Goal: Find specific page/section: Find specific page/section

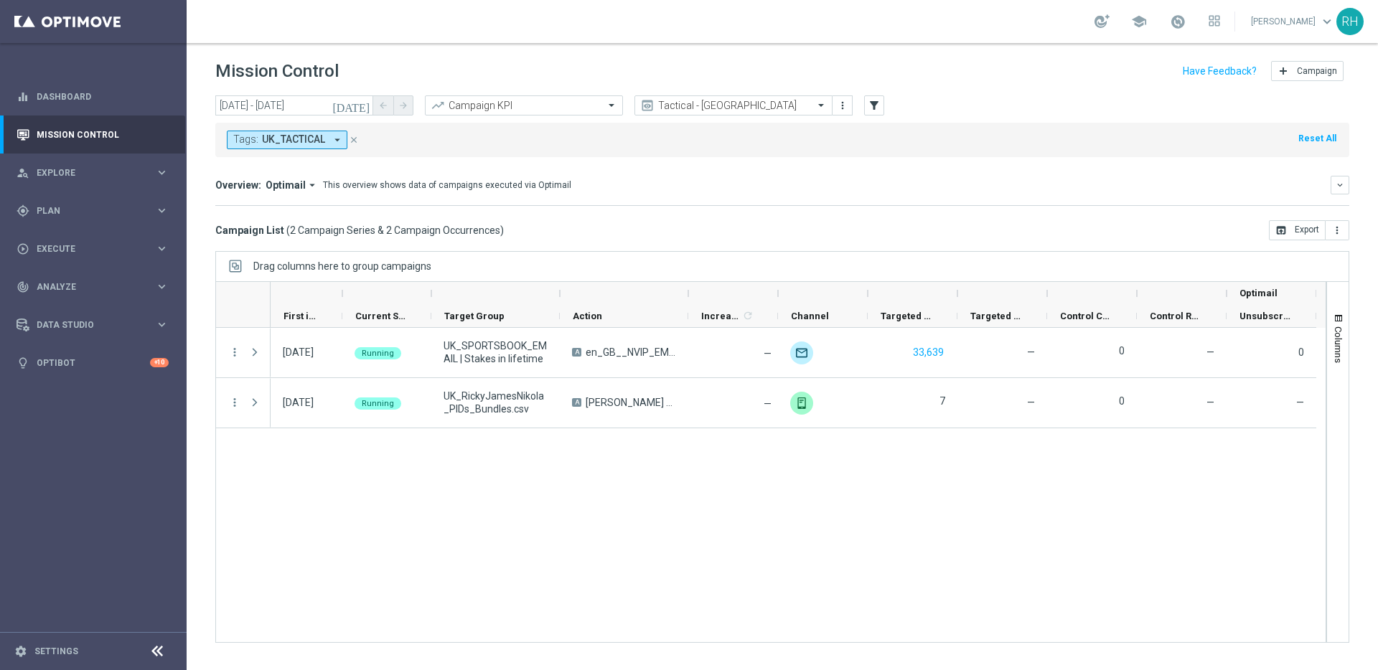
click at [717, 463] on div "[DATE] Running UK_SPORTSBOOK_EMAIL | Stakes in lifetime A en_GB__NVIP_EMA_TAC_S…" at bounding box center [797, 485] width 1055 height 314
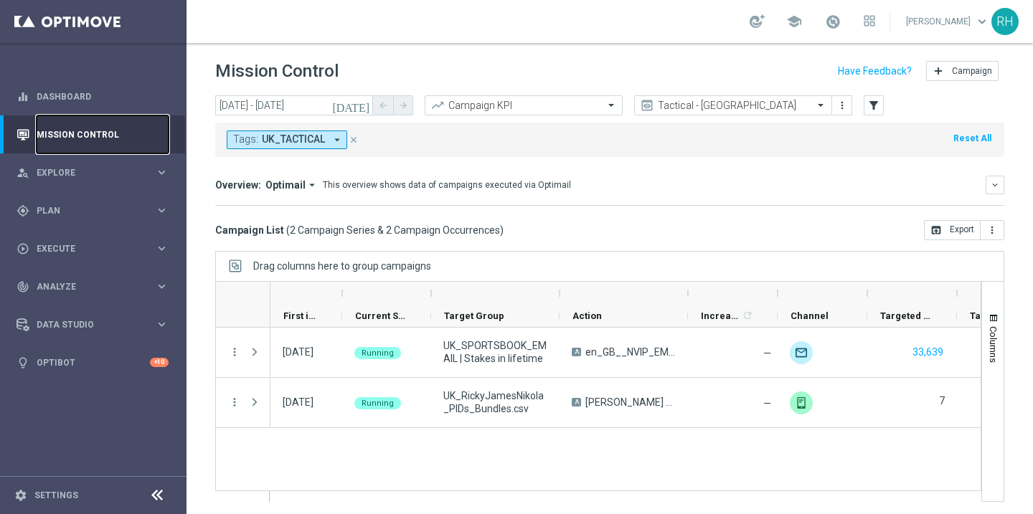
click at [145, 118] on link "Mission Control" at bounding box center [103, 135] width 132 height 38
click at [115, 80] on link "Dashboard" at bounding box center [103, 96] width 132 height 38
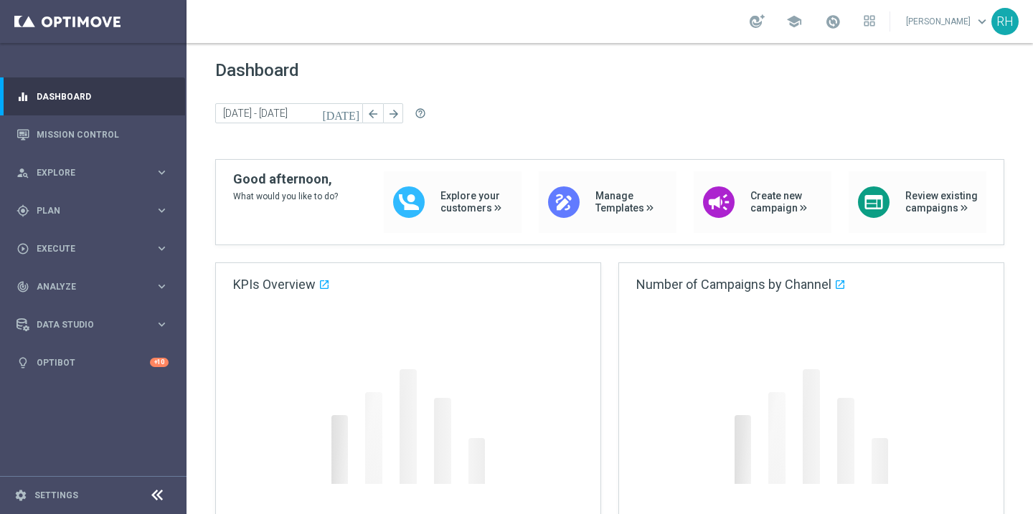
click at [514, 123] on div "[DATE] [DATE] - [DATE] arrow_back arrow_forward help_outline" at bounding box center [609, 114] width 789 height 22
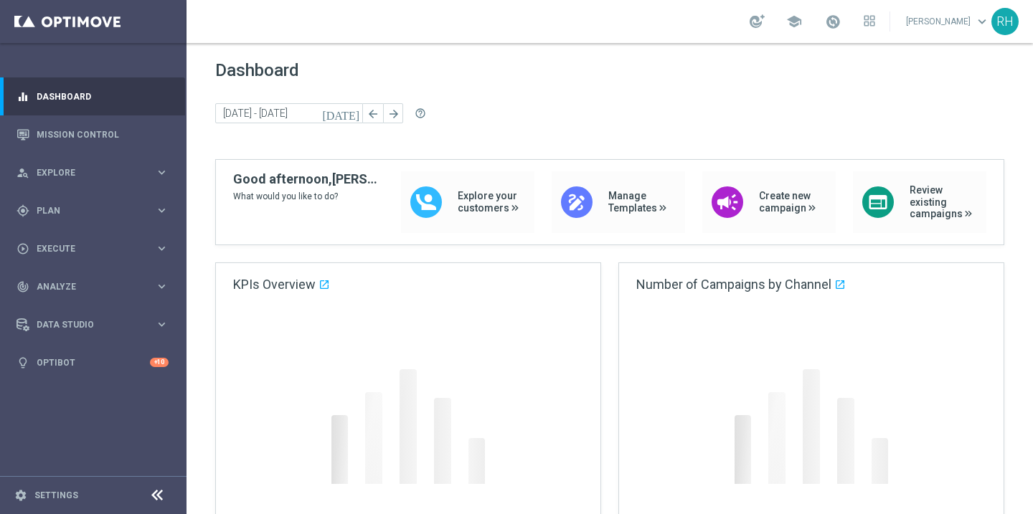
click at [481, 136] on div "Dashboard [DATE] [DATE] - [DATE] arrow_back arrow_forward help_outline" at bounding box center [609, 109] width 789 height 99
click at [536, 93] on div "Dashboard [DATE] [DATE] - [DATE] arrow_back arrow_forward help_outline" at bounding box center [609, 109] width 789 height 99
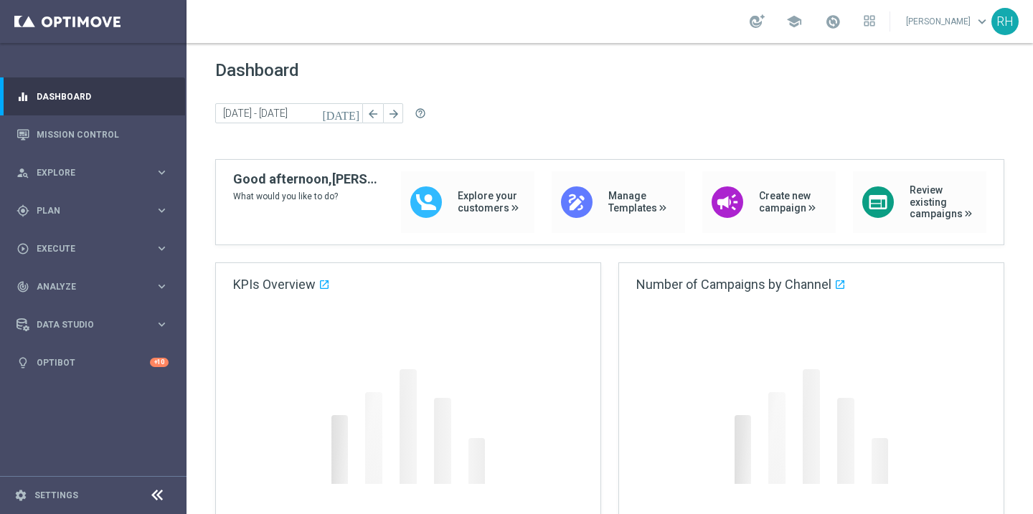
click at [536, 93] on div "Dashboard [DATE] [DATE] - [DATE] arrow_back arrow_forward help_outline" at bounding box center [609, 109] width 789 height 99
click at [537, 100] on div "Dashboard [DATE] [DATE] - [DATE] arrow_back arrow_forward help_outline" at bounding box center [609, 109] width 789 height 99
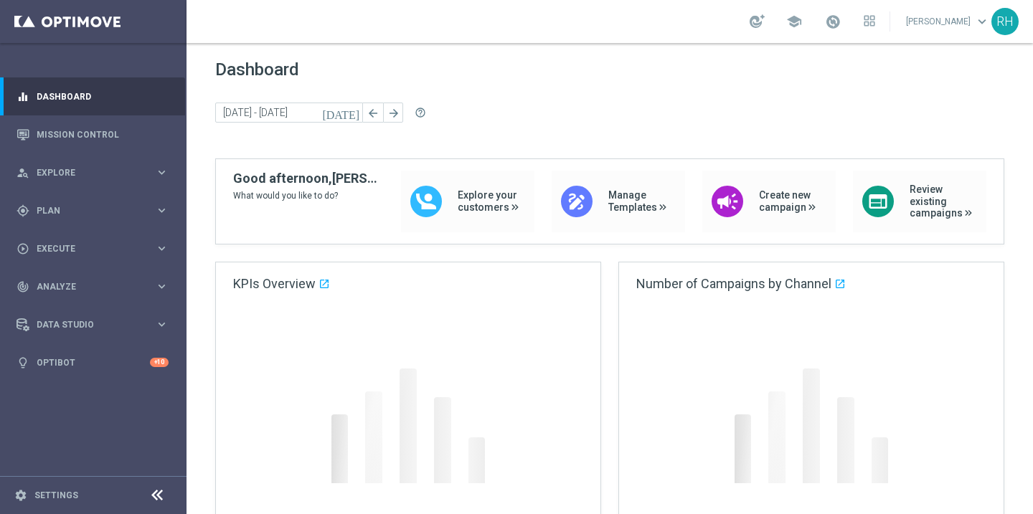
click at [537, 100] on div "Dashboard [DATE] [DATE] - [DATE] arrow_back arrow_forward help_outline" at bounding box center [609, 109] width 789 height 99
click at [521, 85] on div "Dashboard [DATE] [DATE] - [DATE] arrow_back arrow_forward help_outline" at bounding box center [609, 109] width 789 height 99
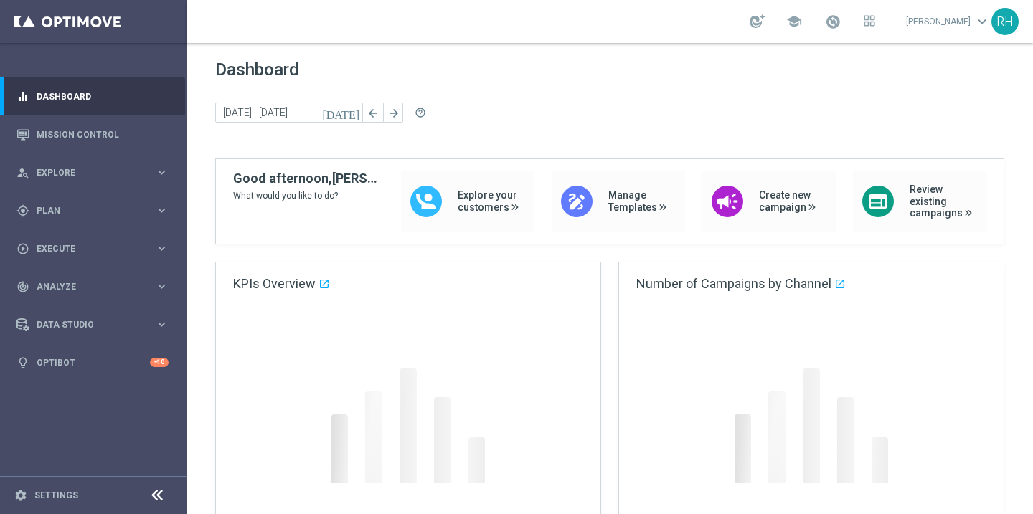
click at [521, 85] on div "Dashboard [DATE] [DATE] - [DATE] arrow_back arrow_forward help_outline" at bounding box center [609, 109] width 789 height 99
click at [697, 92] on div "Dashboard [DATE] [DATE] - [DATE] arrow_back arrow_forward help_outline" at bounding box center [609, 109] width 789 height 99
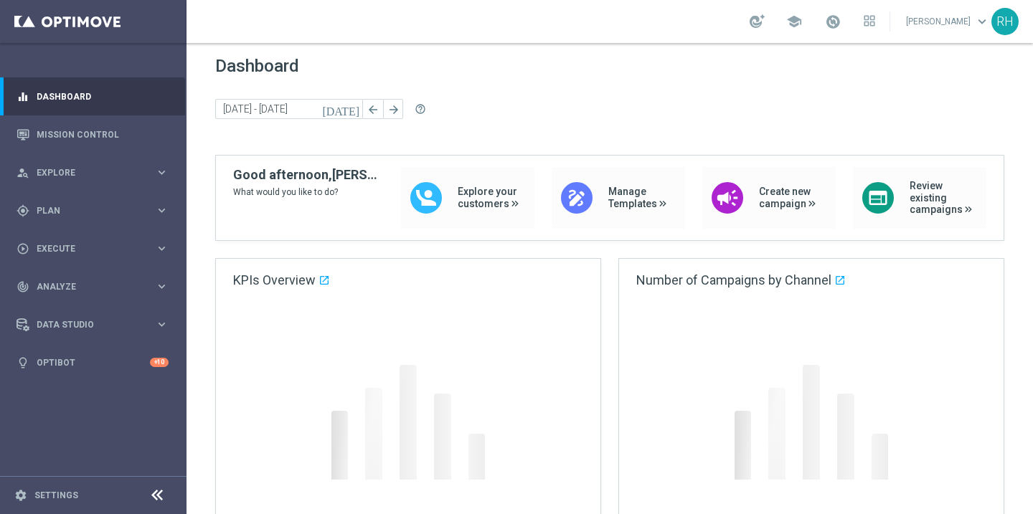
click at [439, 57] on span "Dashboard" at bounding box center [609, 66] width 789 height 20
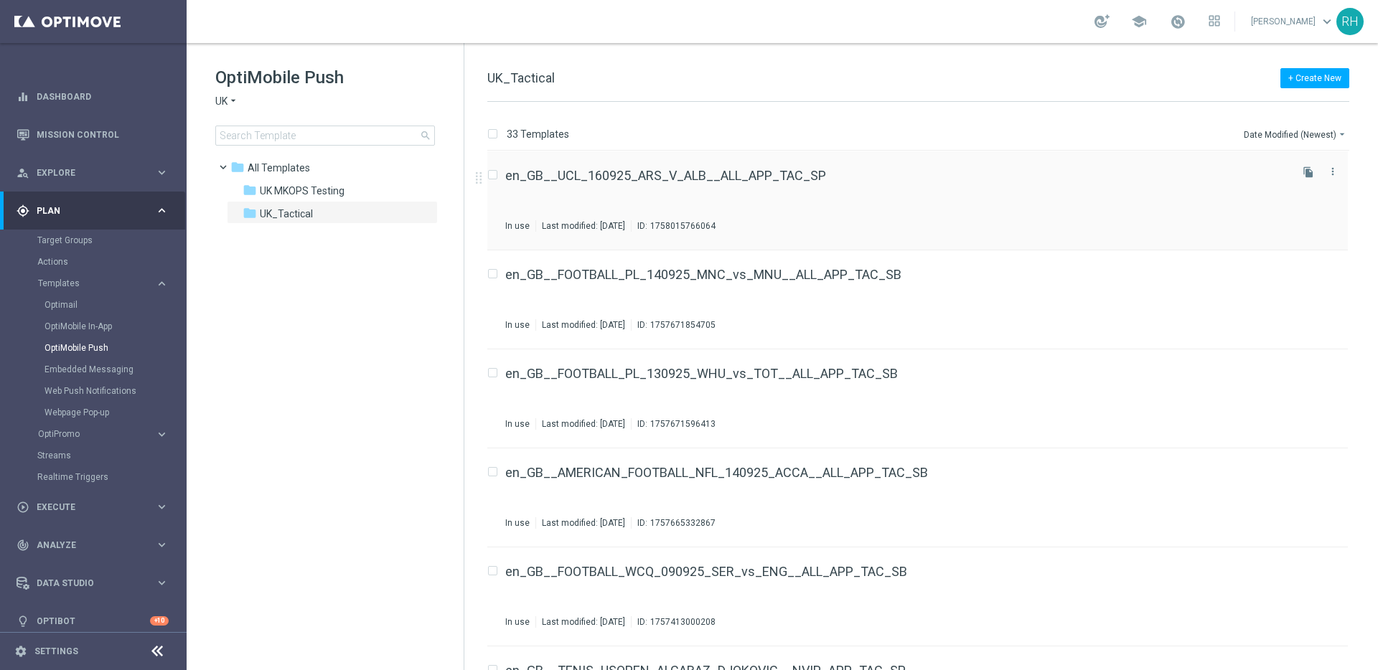
click at [893, 180] on div "en_GB__UCL_160925_ARS_V_ALB__ALL_APP_TAC_SP" at bounding box center [896, 175] width 782 height 13
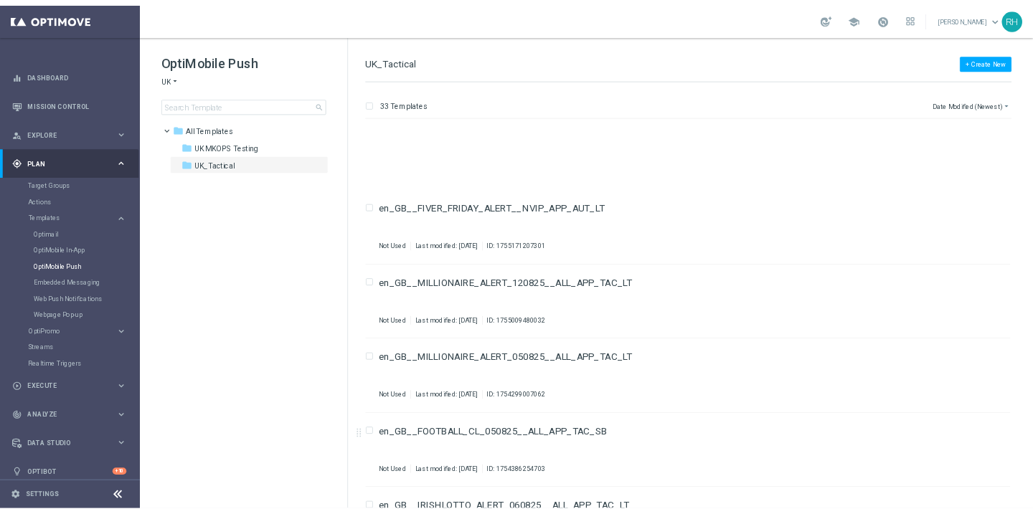
scroll to position [2749, 0]
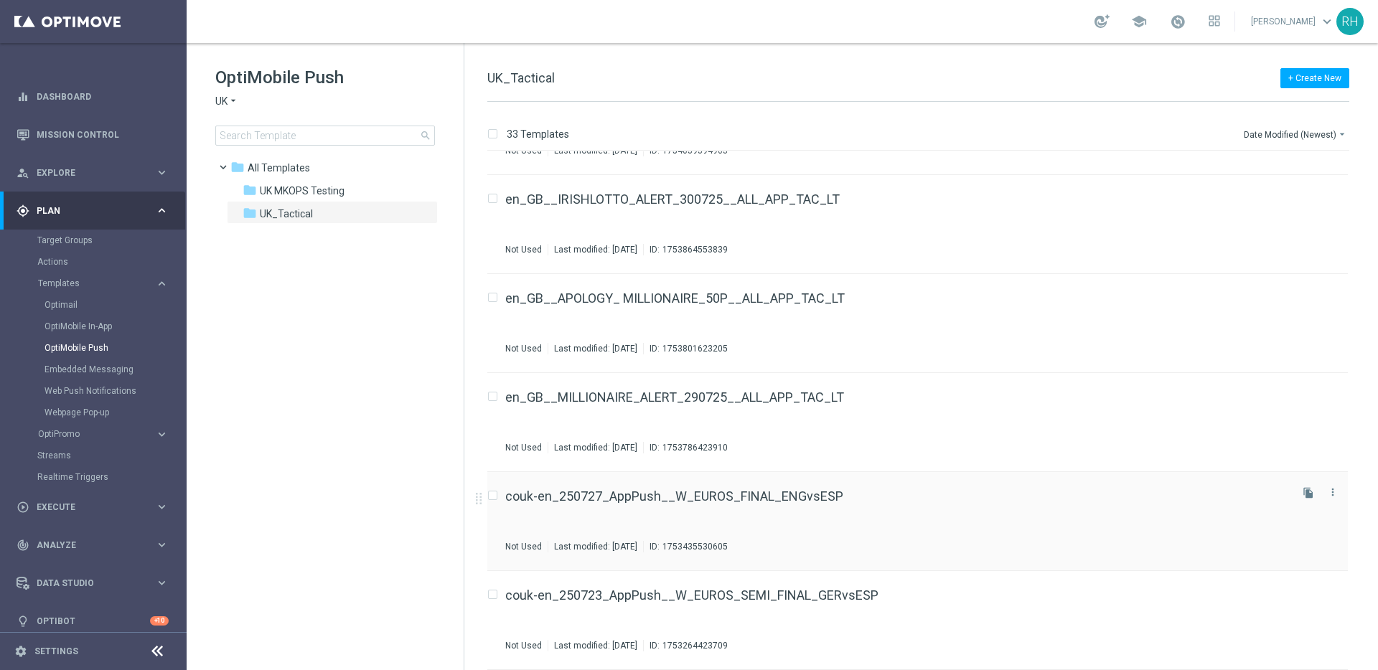
click at [1004, 494] on div "couk-en_250727_AppPush__W_EUROS_FINAL_ENGvsESP" at bounding box center [896, 496] width 782 height 13
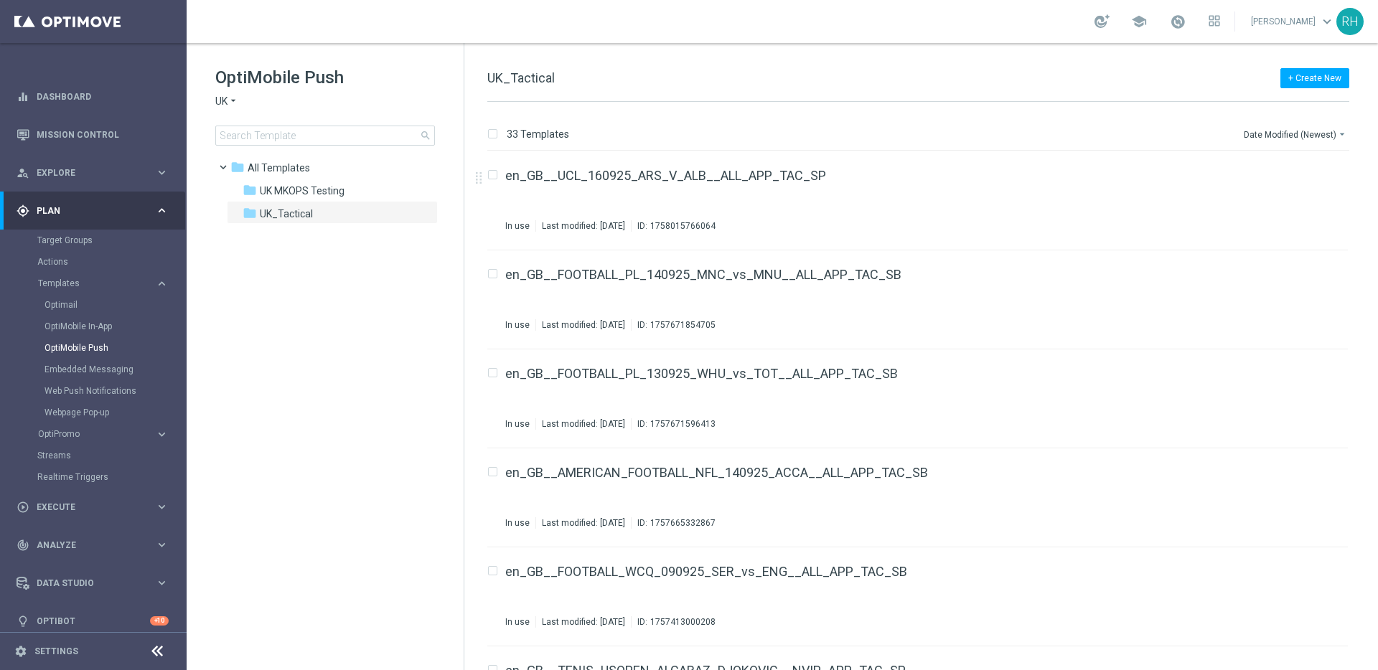
click at [902, 113] on div "33 Templates Date Modified (Newest) arrow_drop_down Drag here to set row groups…" at bounding box center [920, 386] width 913 height 568
click at [833, 108] on div "33 Templates Date Modified (Newest) arrow_drop_down Drag here to set row groups…" at bounding box center [920, 386] width 913 height 568
click at [833, 177] on div "en_GB__UCL_160925_ARS_V_ALB__ALL_APP_TAC_SP" at bounding box center [896, 175] width 782 height 13
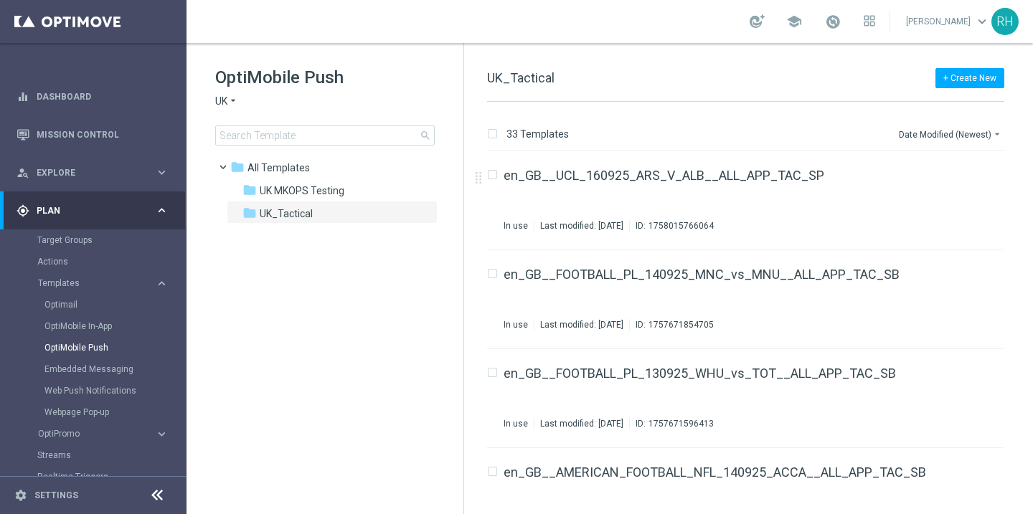
click at [731, 59] on div "+ Create New UK_Tactical 33 Templates Date Modified (Newest) arrow_drop_down Dr…" at bounding box center [748, 278] width 569 height 471
click at [793, 90] on div "+ Create New UK_Tactical" at bounding box center [745, 86] width 517 height 32
